Goal: Task Accomplishment & Management: Manage account settings

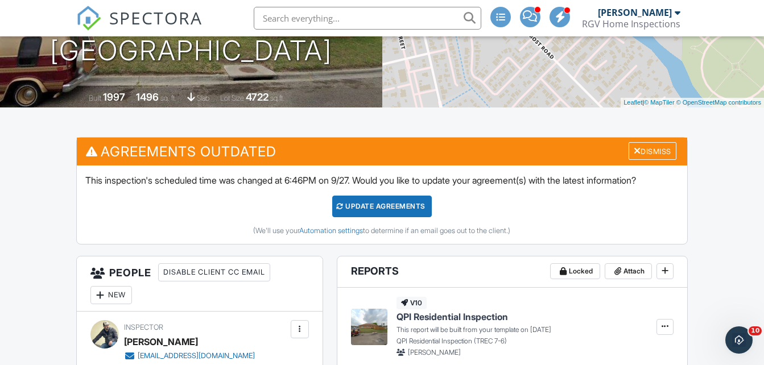
scroll to position [205, 0]
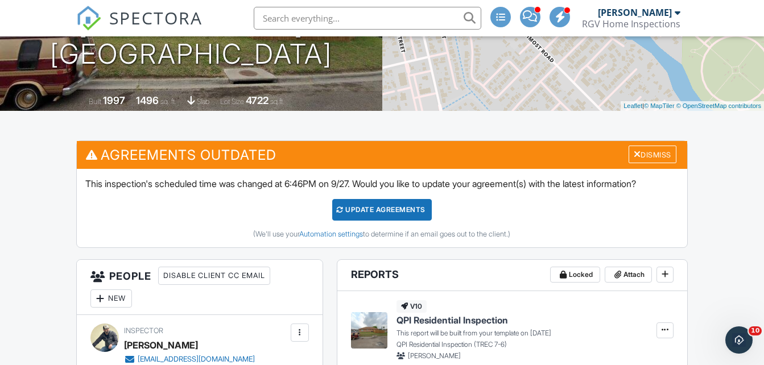
click at [144, 11] on span "SPECTORA" at bounding box center [155, 18] width 93 height 24
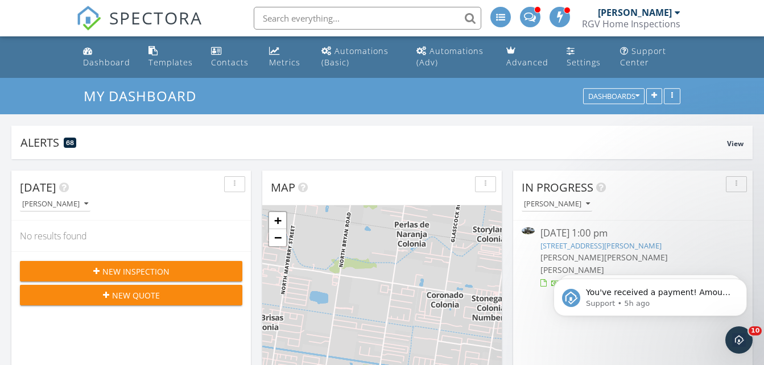
click at [137, 17] on span "SPECTORA" at bounding box center [155, 18] width 93 height 24
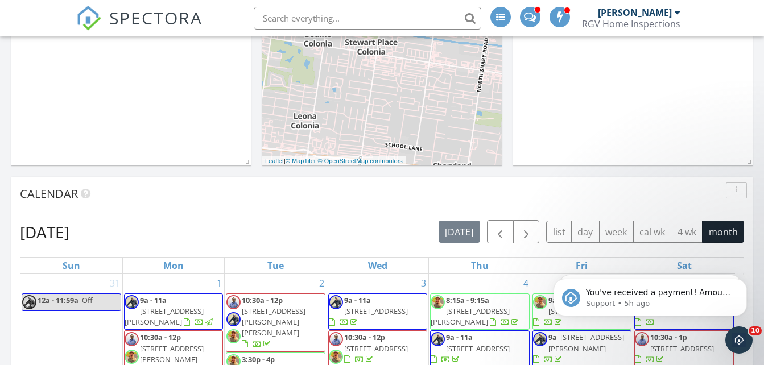
scroll to position [626, 0]
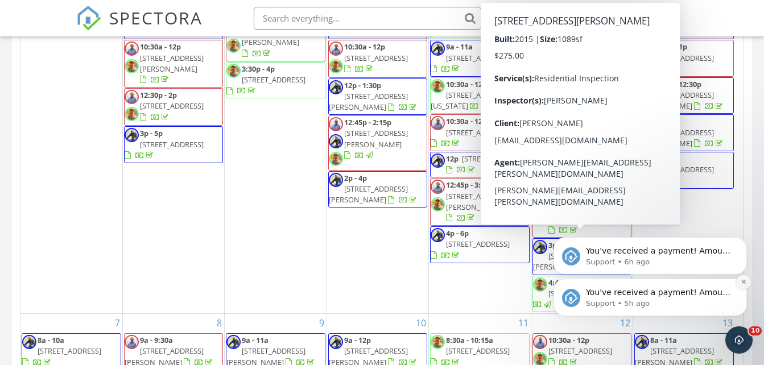
click at [742, 283] on icon "Dismiss notification" at bounding box center [744, 282] width 6 height 6
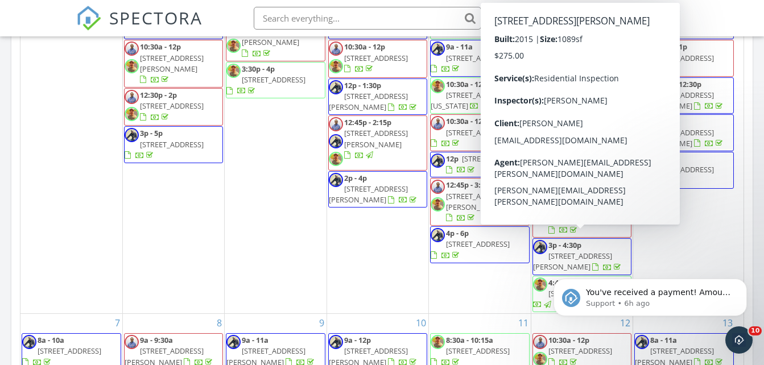
click at [742, 283] on icon "Dismiss notification" at bounding box center [744, 282] width 5 height 5
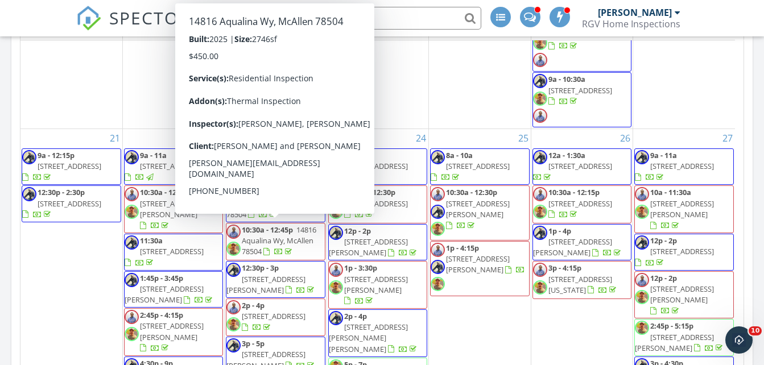
scroll to position [1133, 0]
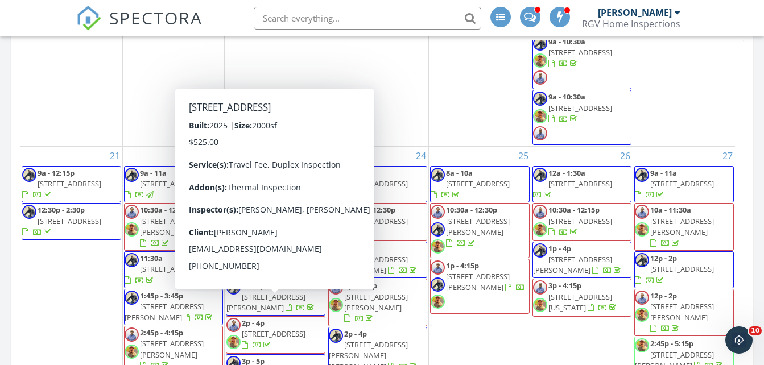
click at [290, 329] on span "22 & 24 N Bay Hill Drive, Laguna Vista 78578" at bounding box center [274, 334] width 64 height 10
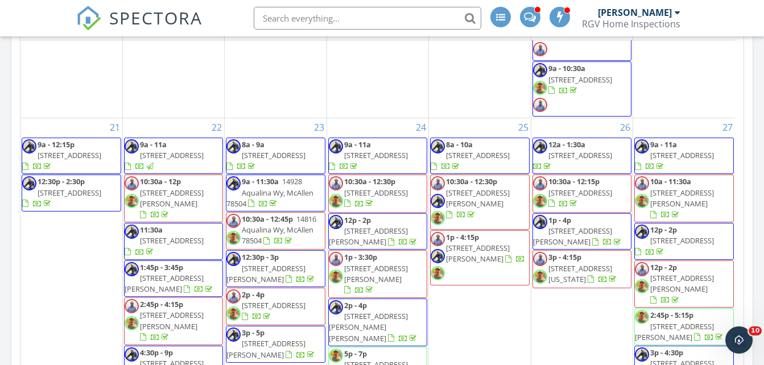
scroll to position [1133, 0]
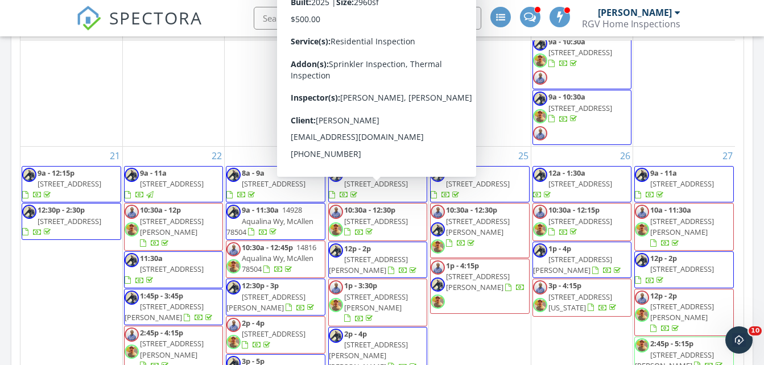
click at [389, 216] on span "[STREET_ADDRESS]" at bounding box center [376, 221] width 64 height 10
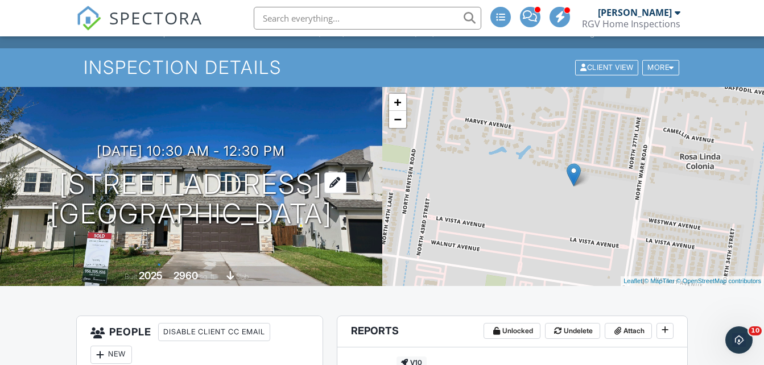
scroll to position [14, 0]
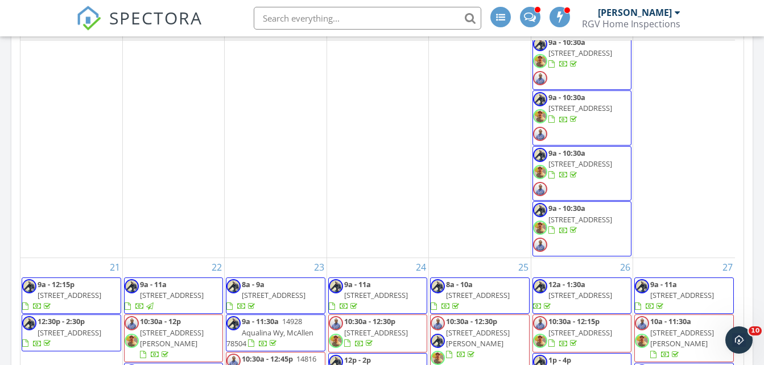
scroll to position [1190, 0]
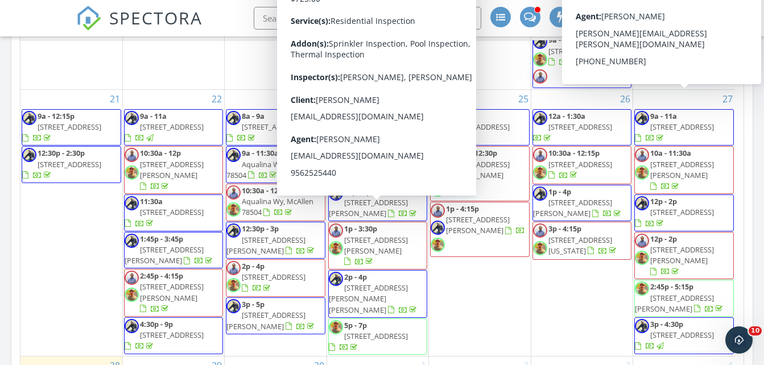
click at [394, 235] on span "[STREET_ADDRESS][PERSON_NAME]" at bounding box center [376, 245] width 64 height 21
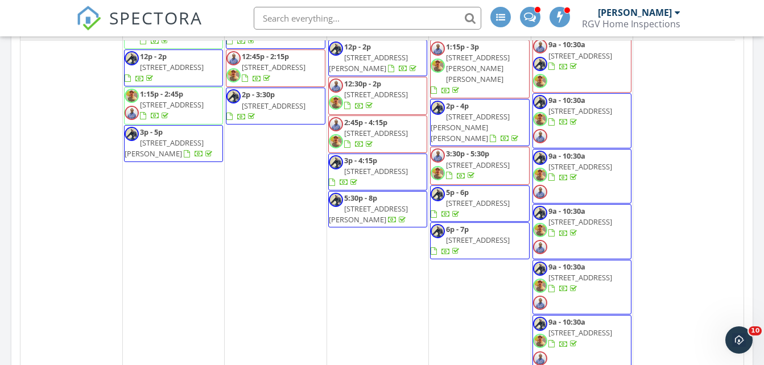
scroll to position [1190, 0]
